Goal: Check status: Check status

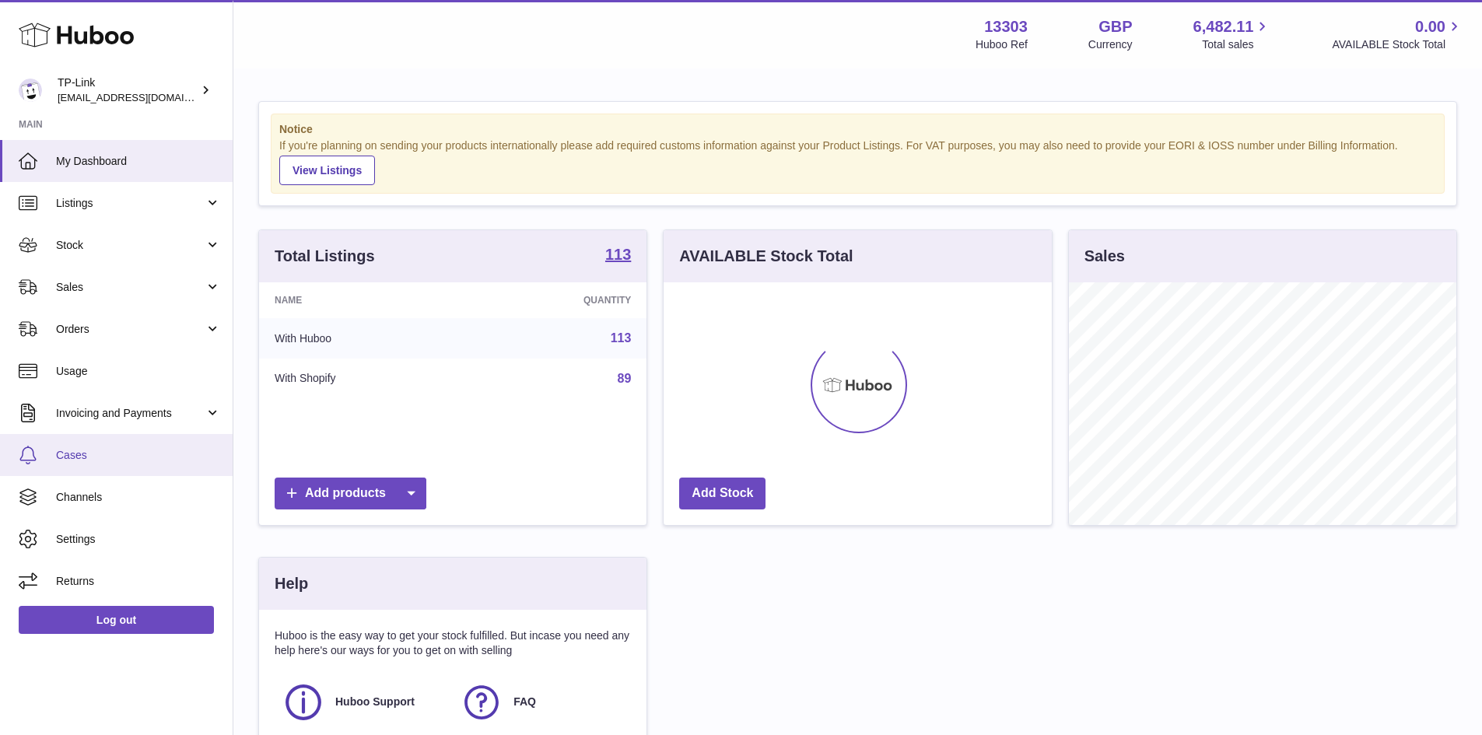
scroll to position [243, 388]
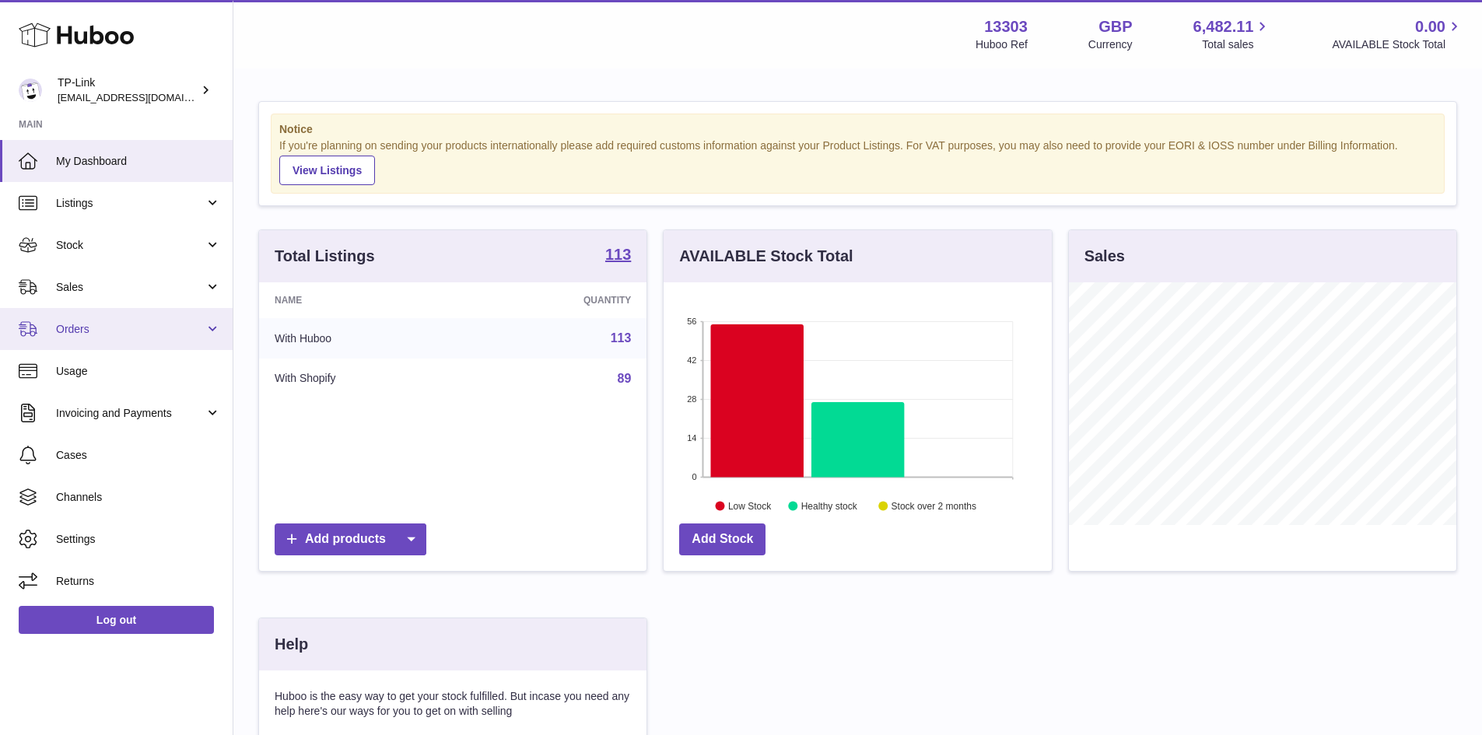
click at [110, 330] on span "Orders" at bounding box center [130, 329] width 149 height 15
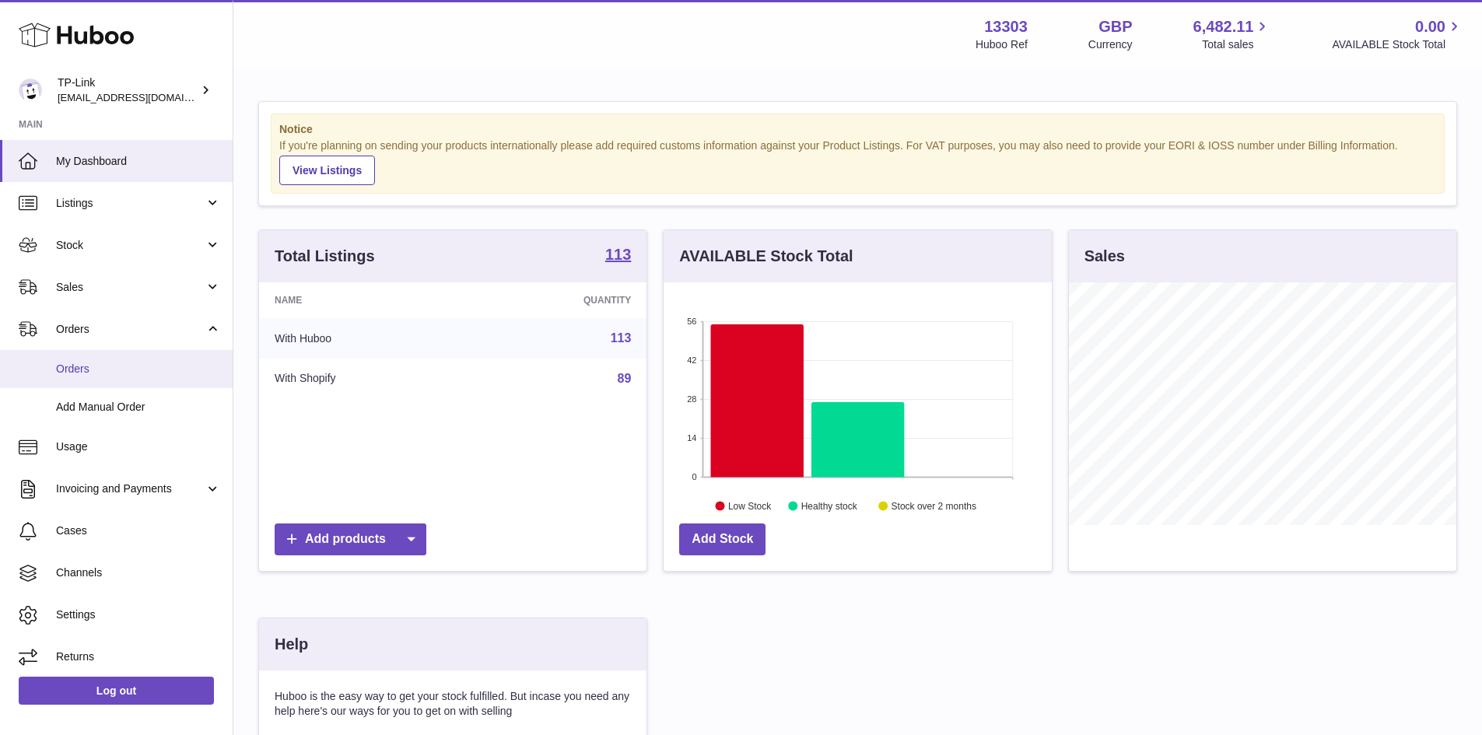
click at [144, 374] on span "Orders" at bounding box center [138, 369] width 165 height 15
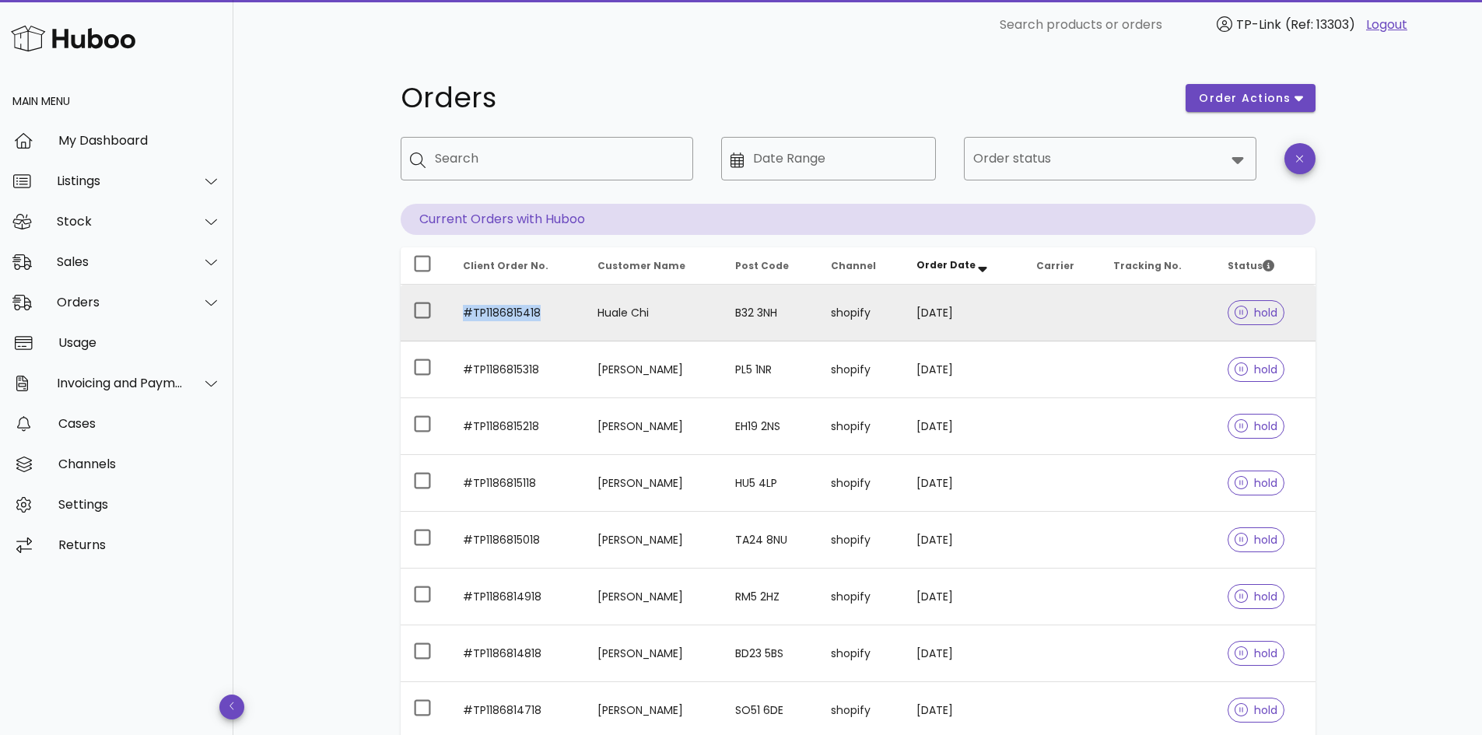
drag, startPoint x: 454, startPoint y: 311, endPoint x: 542, endPoint y: 308, distance: 88.0
click at [542, 308] on td "#TP1186815418" at bounding box center [518, 313] width 135 height 57
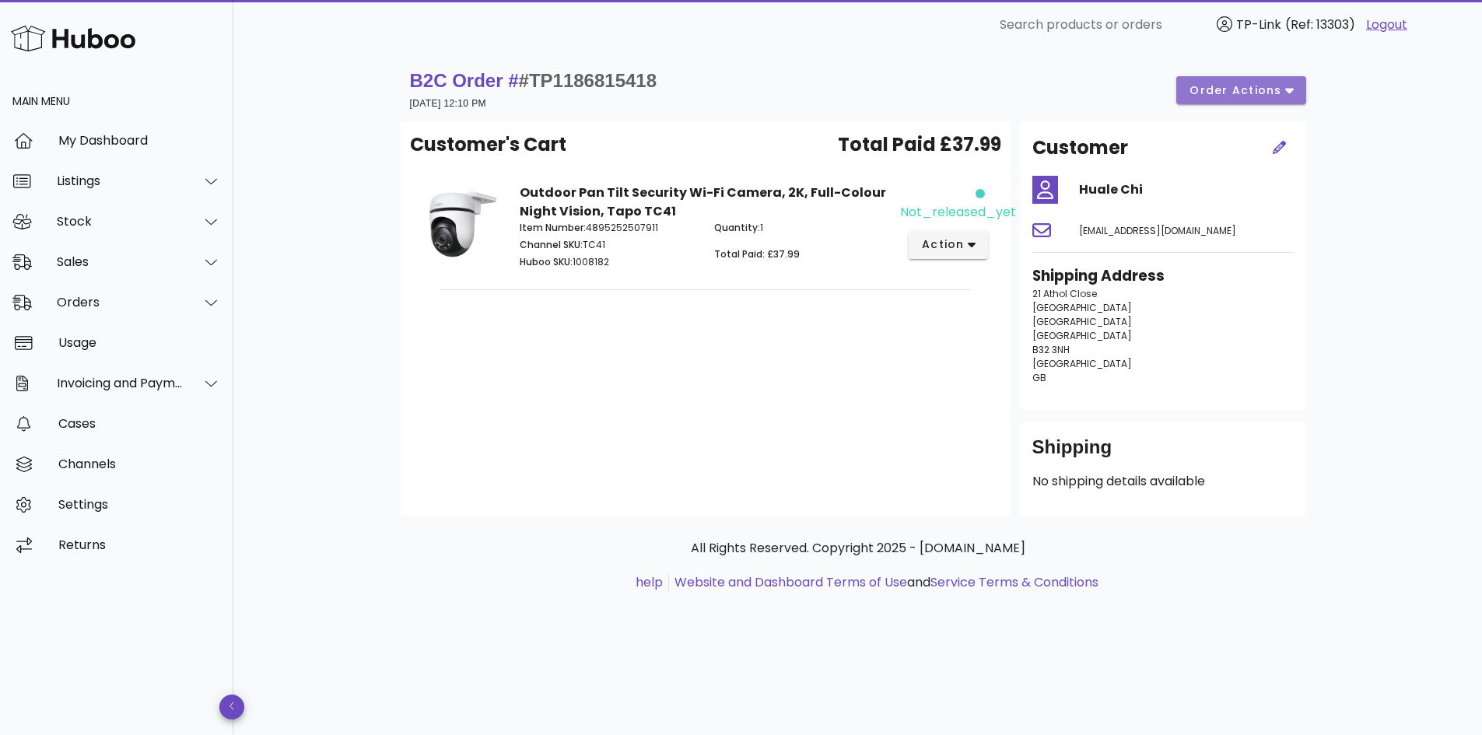
click at [1290, 93] on icon "button" at bounding box center [1289, 90] width 9 height 14
click at [1115, 86] on div "B2C Order # #TP1186815418 [DATE] 12:10 PM order actions" at bounding box center [858, 90] width 896 height 44
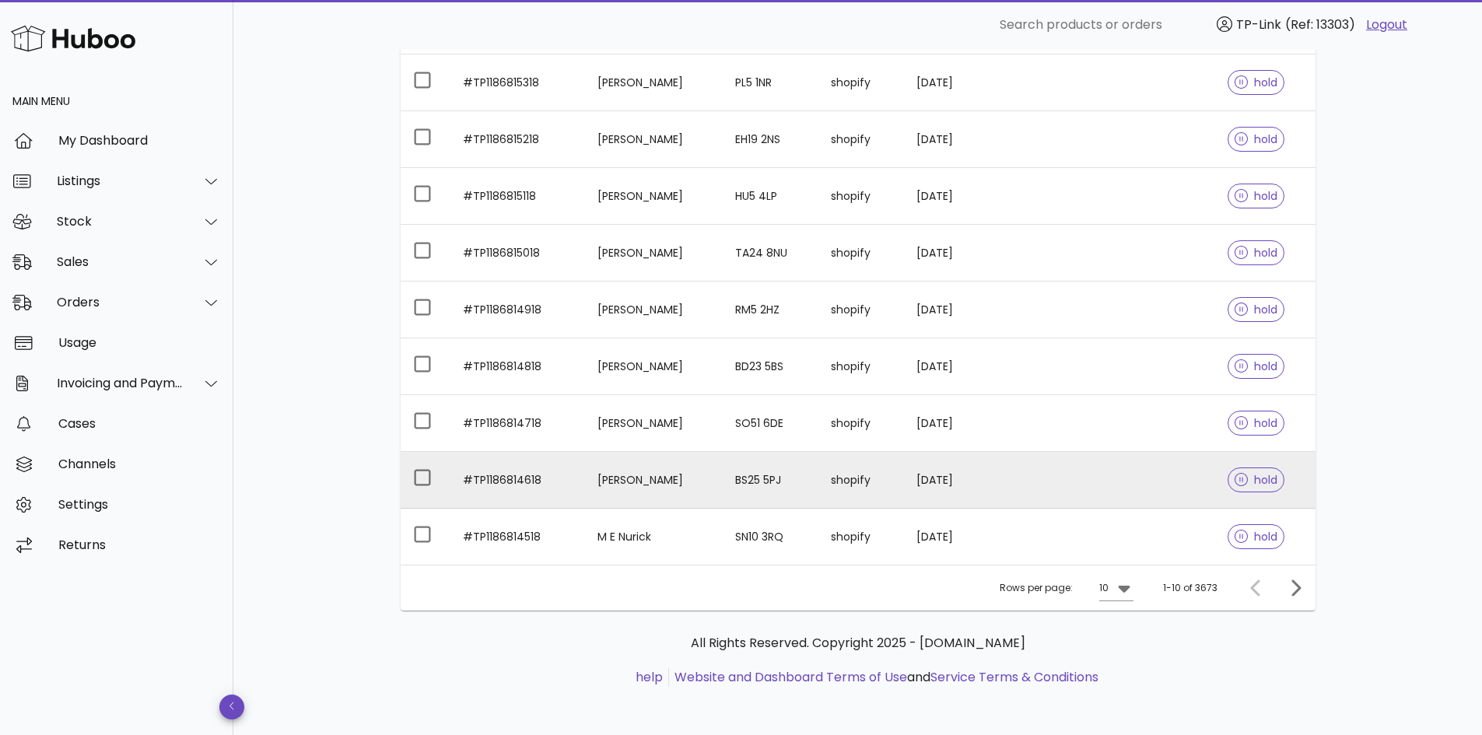
scroll to position [289, 0]
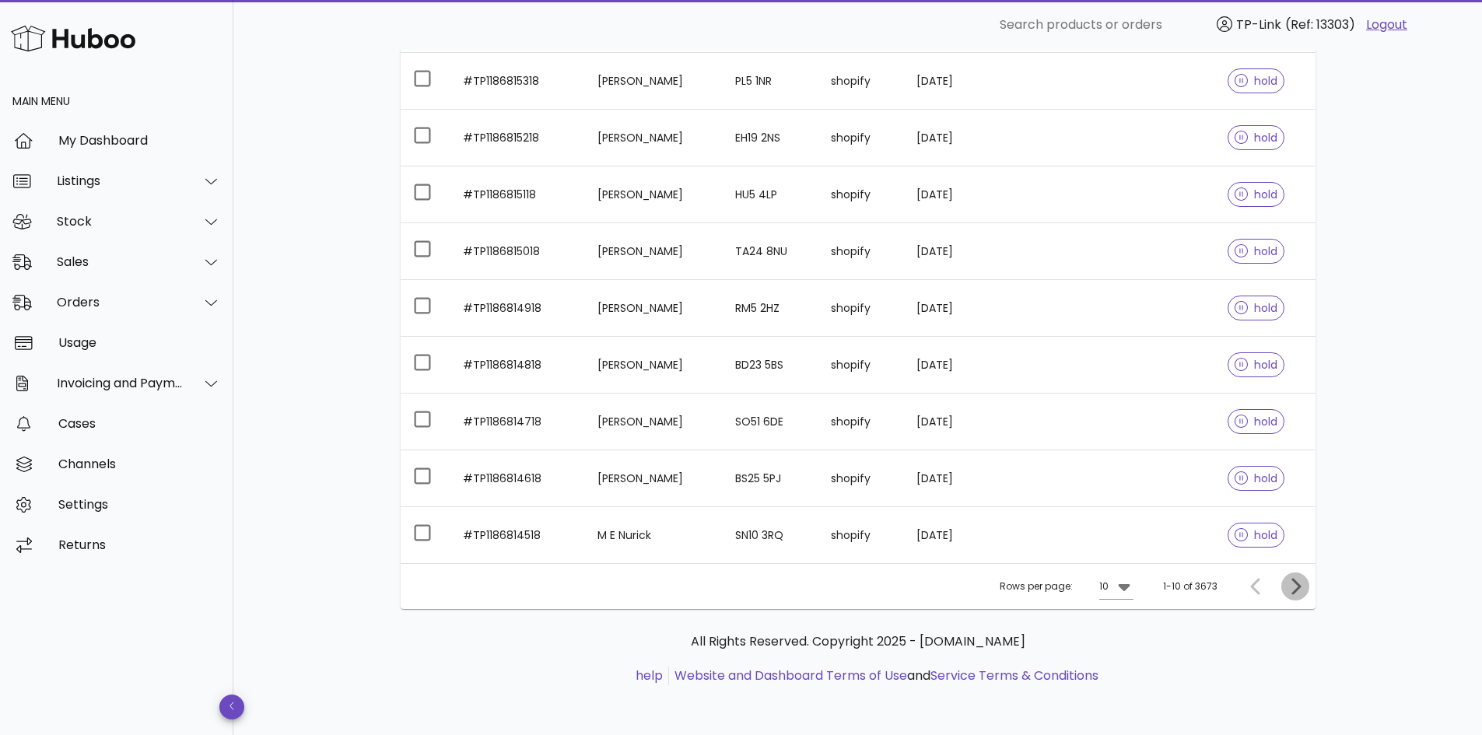
click at [1298, 586] on icon "Next page" at bounding box center [1296, 586] width 9 height 16
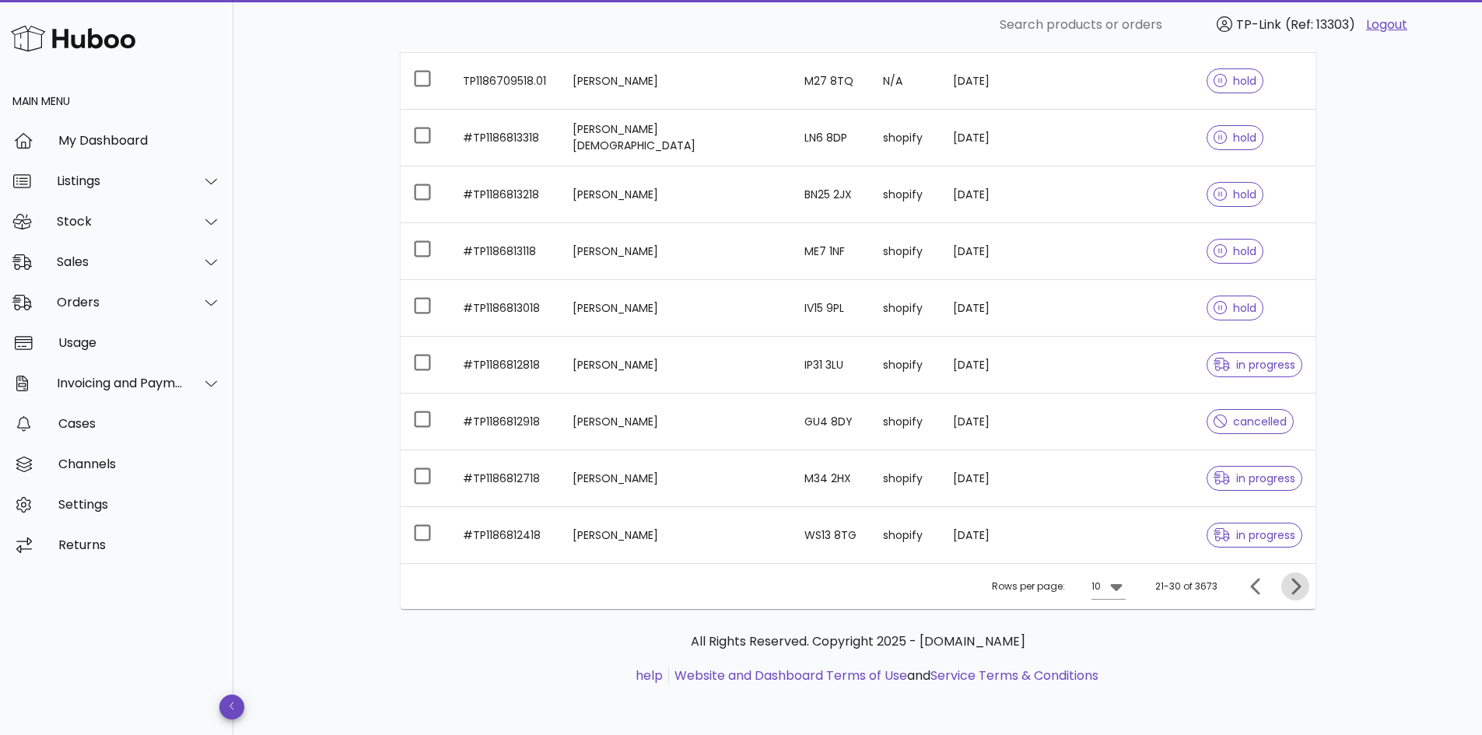
click at [1293, 584] on icon "Next page" at bounding box center [1295, 586] width 19 height 19
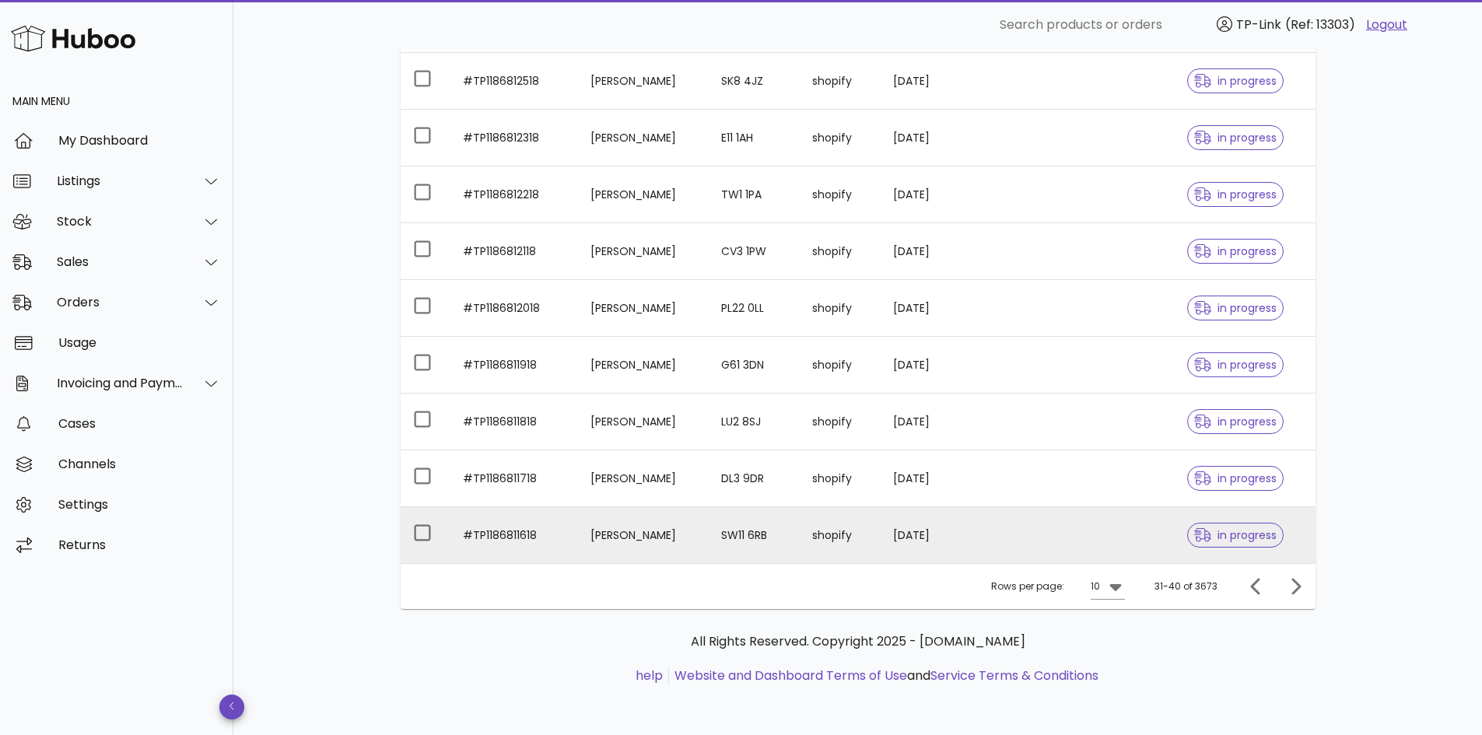
click at [1235, 540] on span "in progress" at bounding box center [1235, 535] width 82 height 11
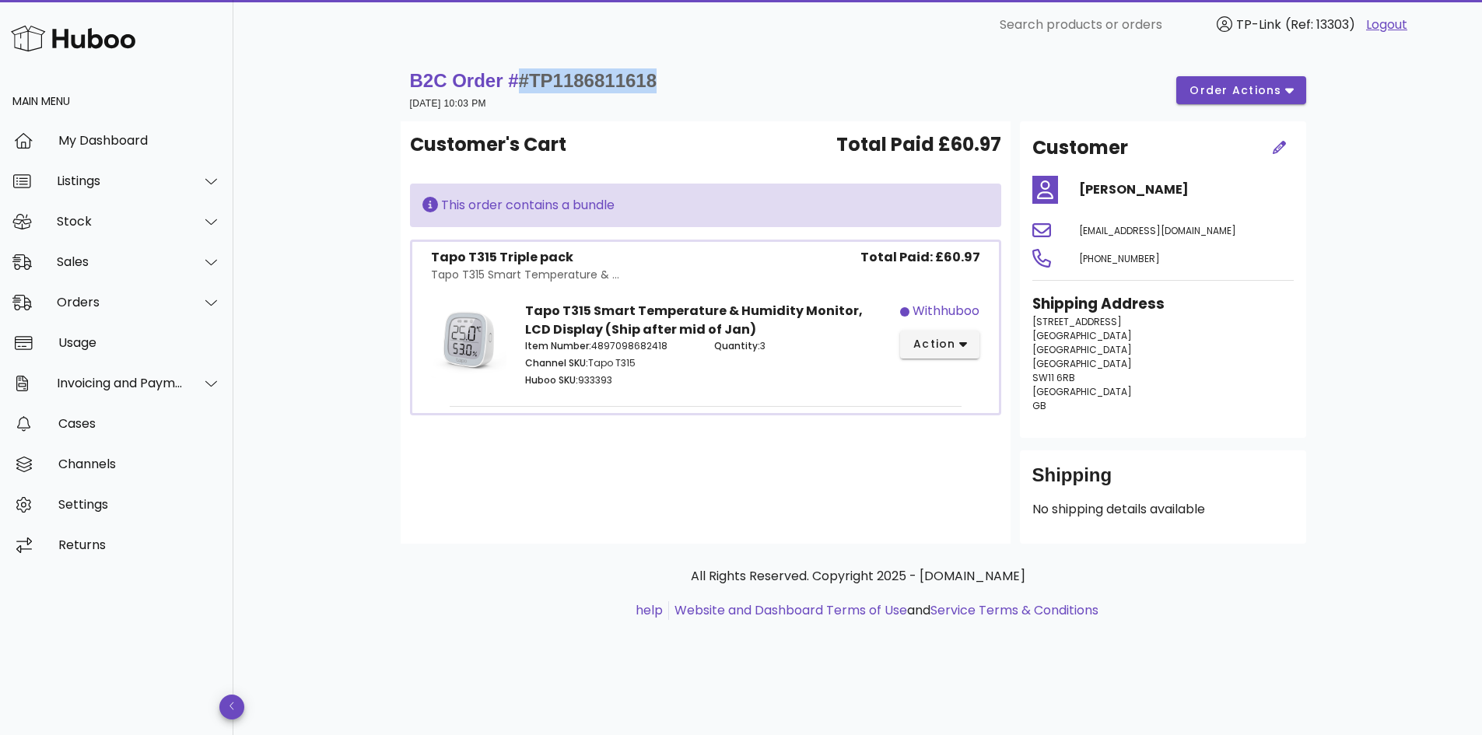
drag, startPoint x: 514, startPoint y: 80, endPoint x: 668, endPoint y: 79, distance: 153.3
click at [668, 79] on div "B2C Order # #TP1186811618 [DATE] 10:03 PM order actions" at bounding box center [858, 90] width 896 height 44
copy span "#TP1186811618"
